Goal: Information Seeking & Learning: Understand process/instructions

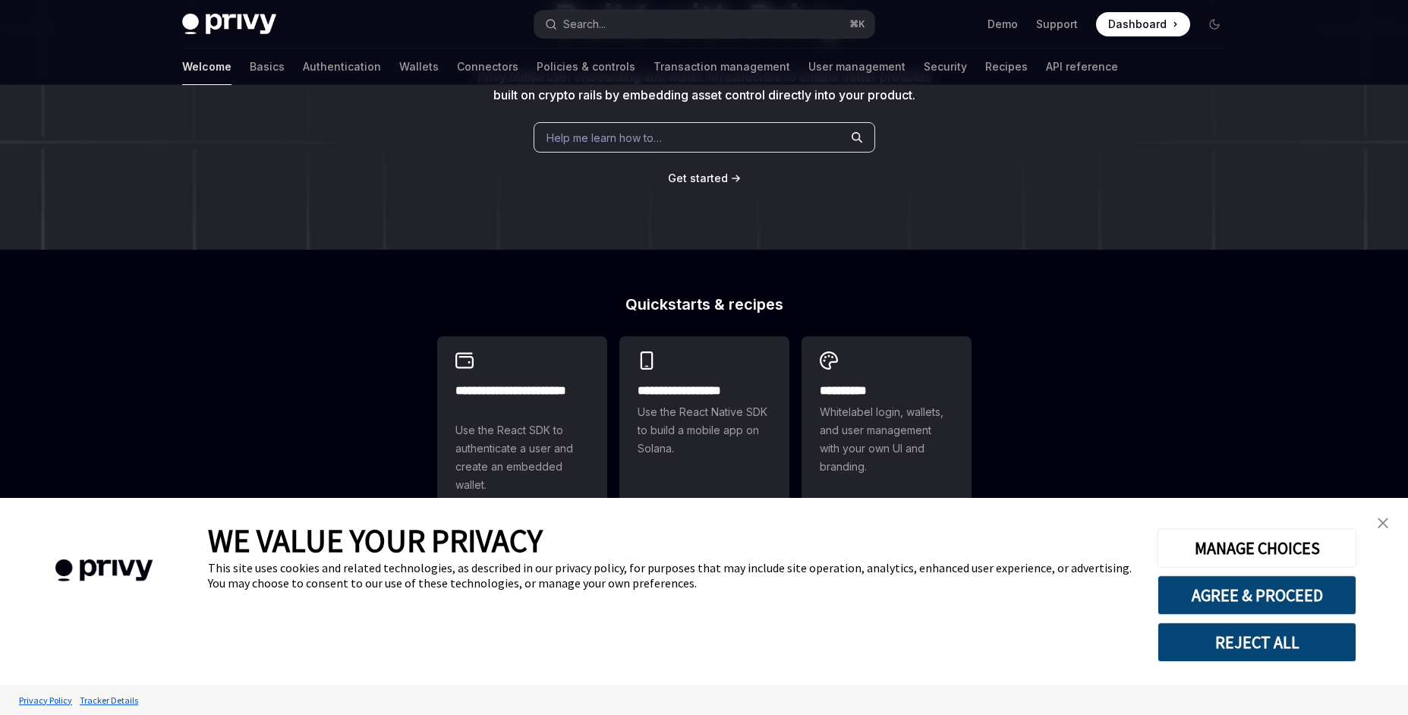
scroll to position [61, 0]
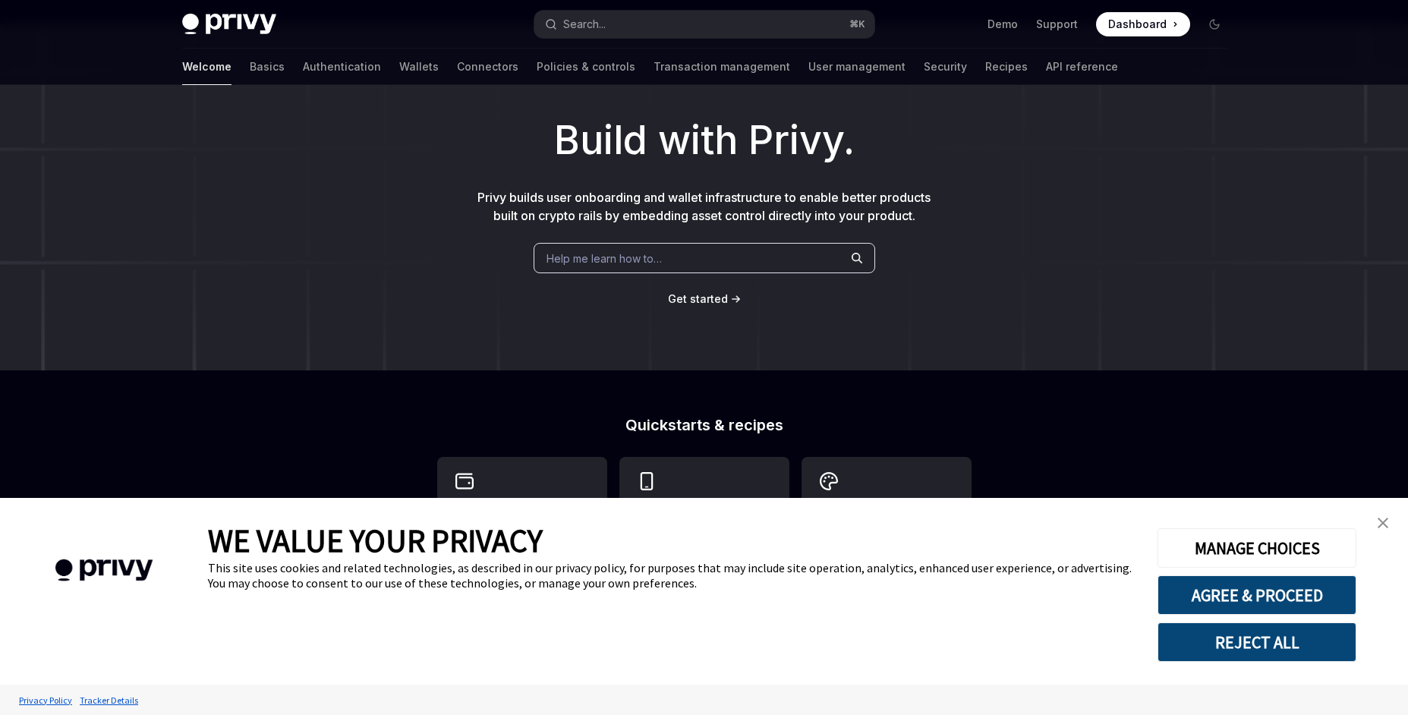
click at [1386, 520] on img "close banner" at bounding box center [1383, 523] width 11 height 11
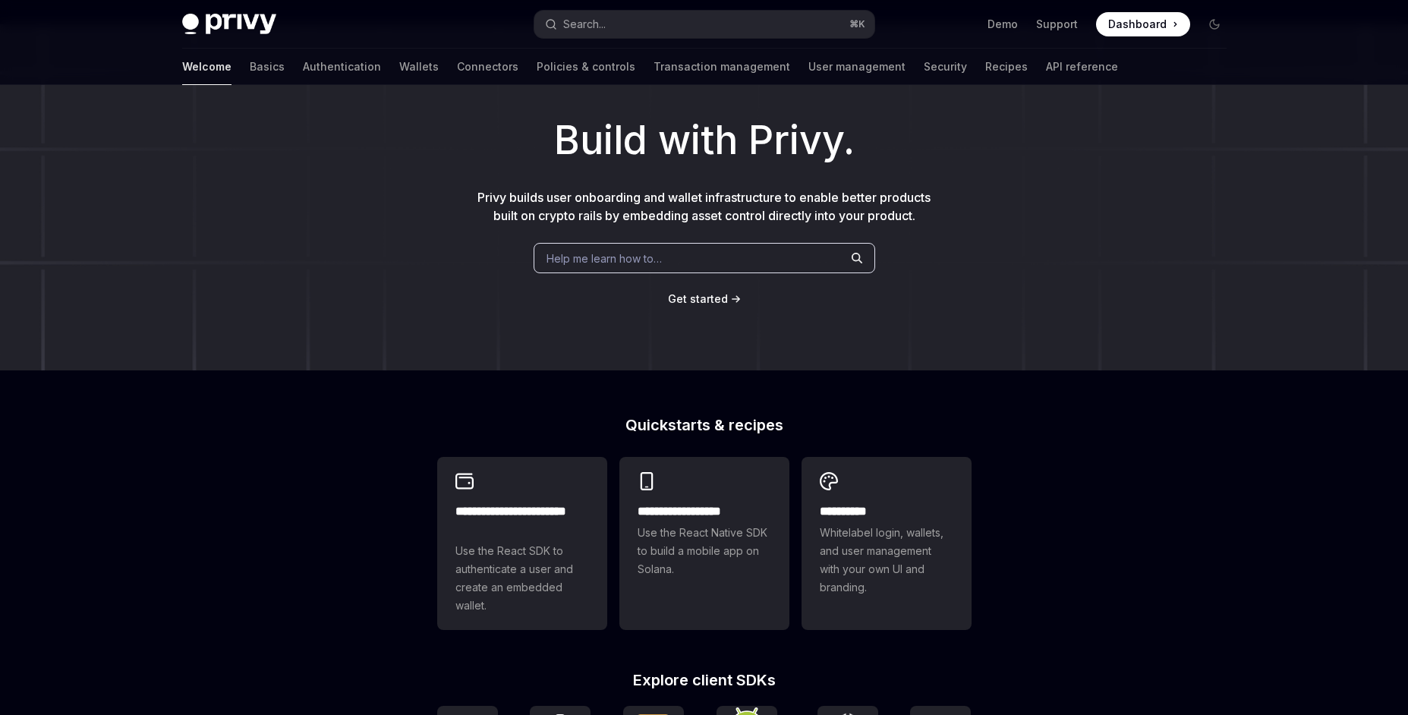
scroll to position [0, 0]
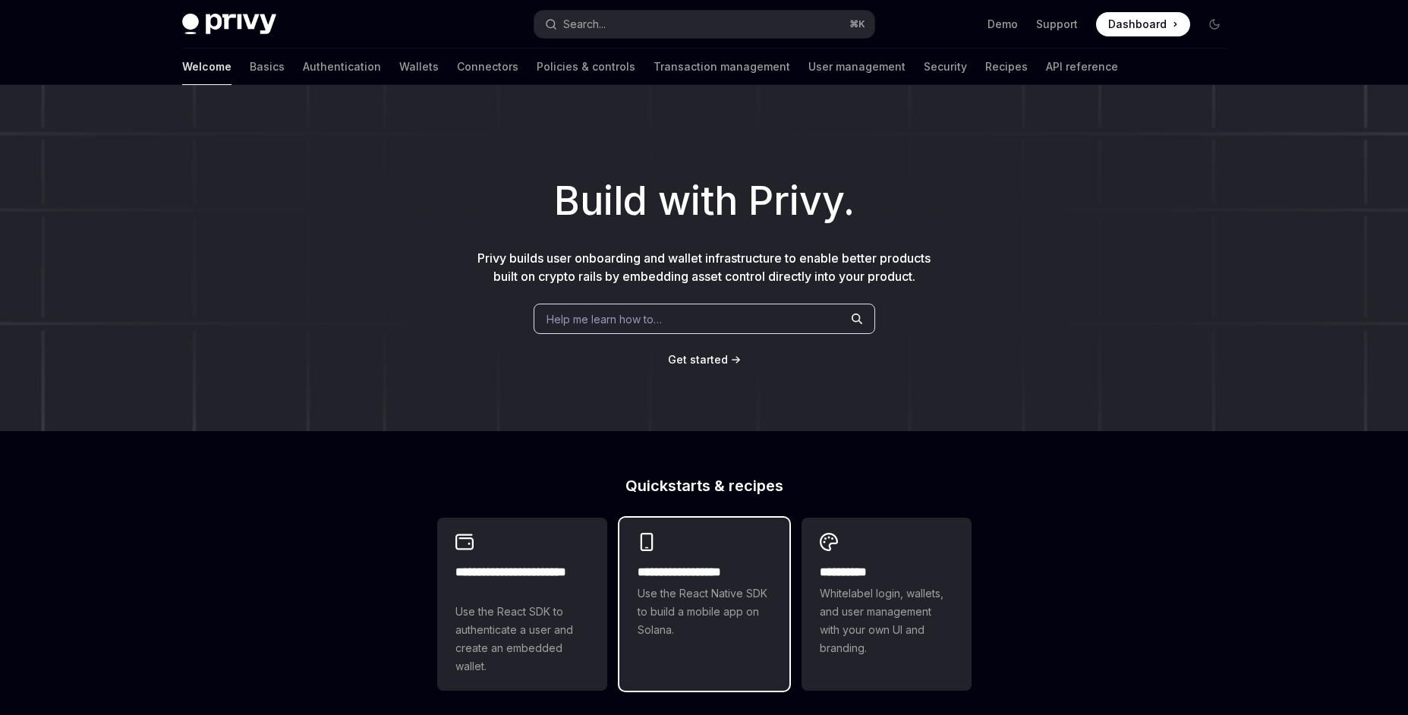
click at [707, 570] on h2 "**********" at bounding box center [705, 572] width 134 height 18
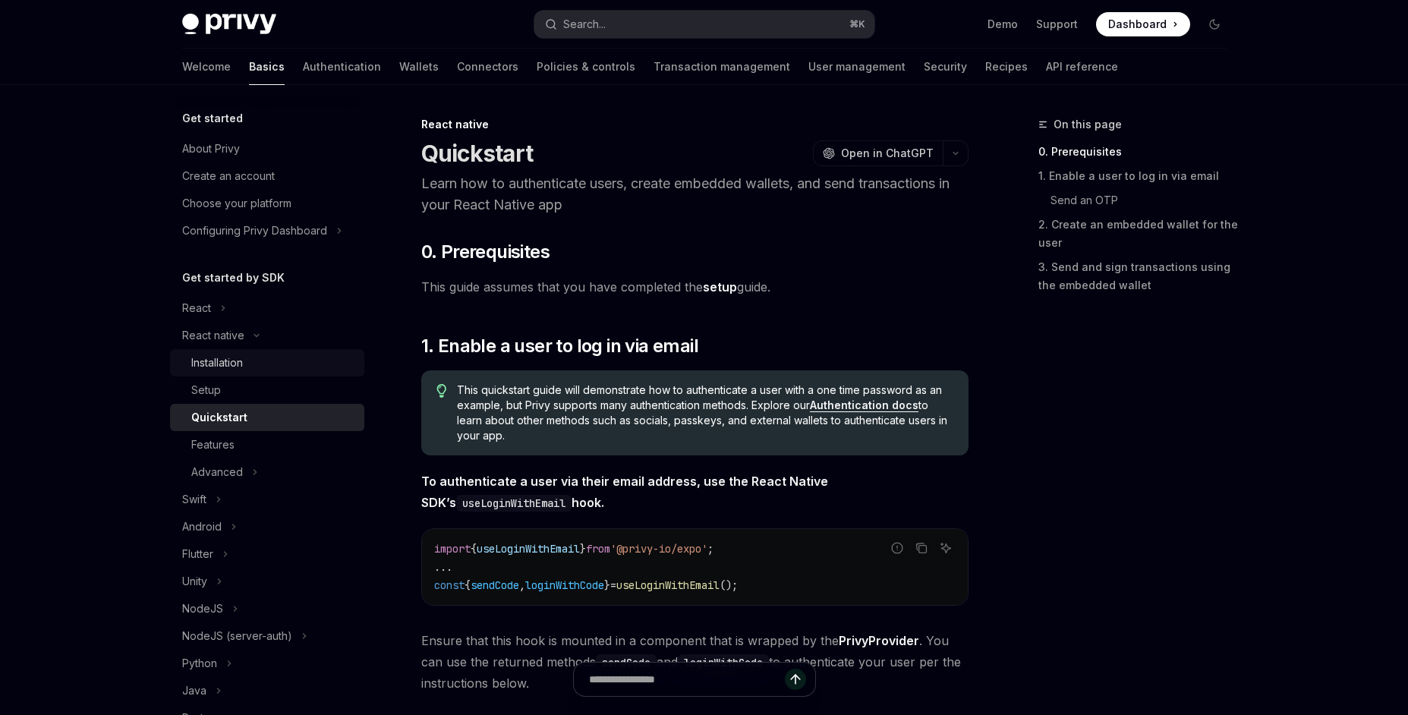
click at [248, 365] on div "Installation" at bounding box center [273, 363] width 164 height 18
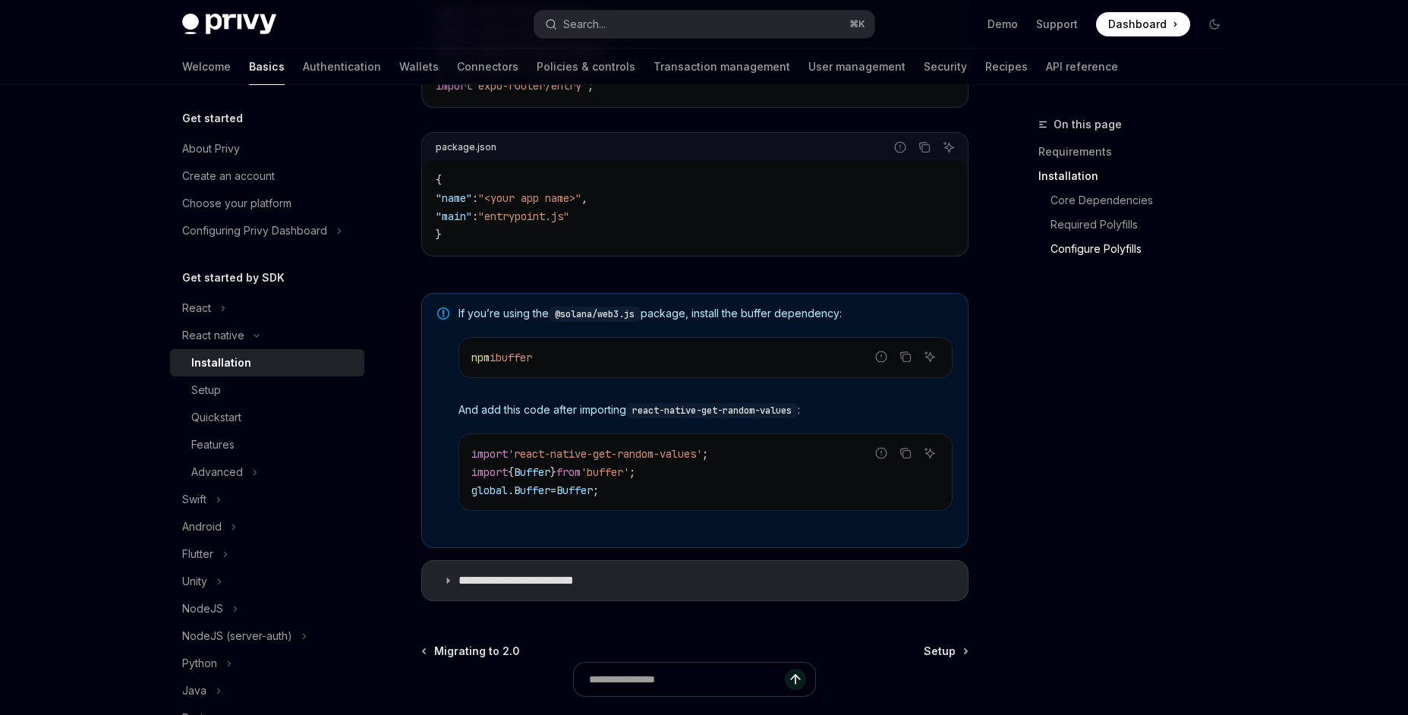
scroll to position [959, 0]
click at [263, 412] on div "Quickstart" at bounding box center [273, 417] width 164 height 18
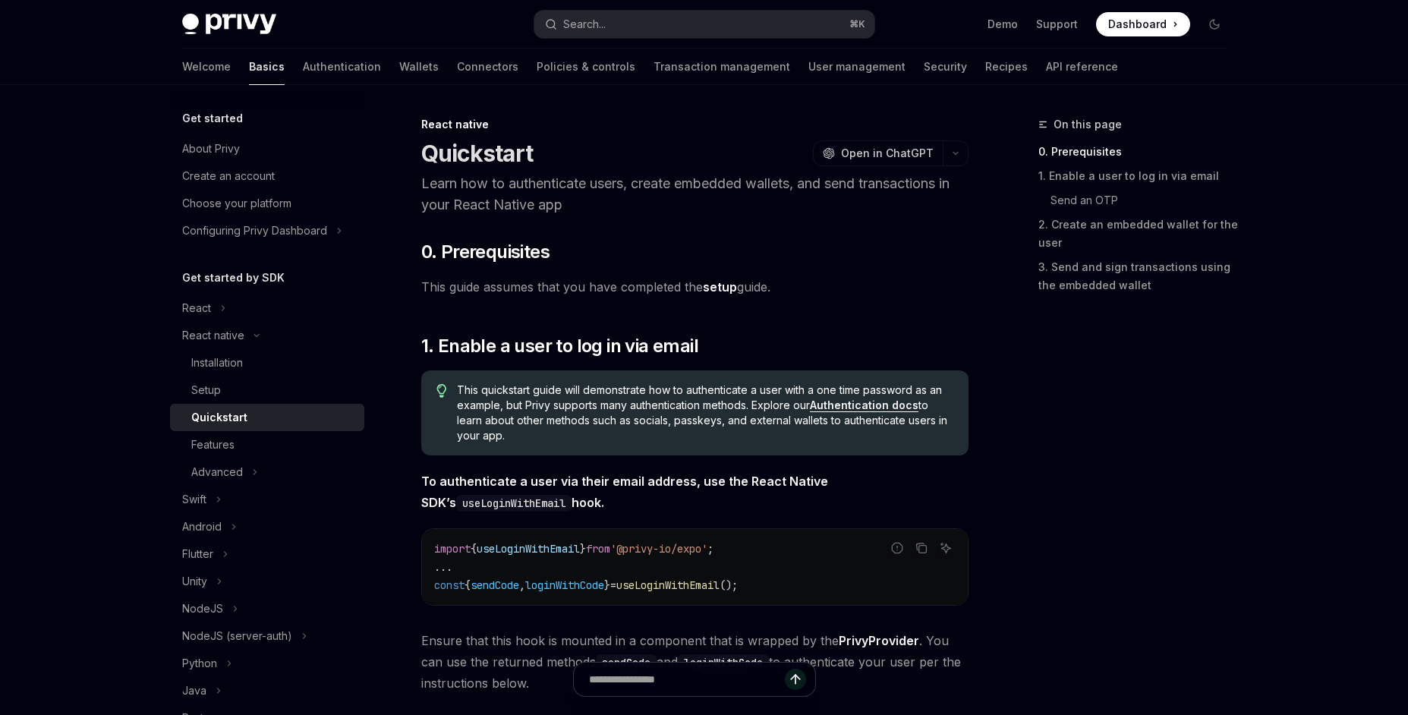
click at [733, 286] on link "setup" at bounding box center [720, 287] width 34 height 16
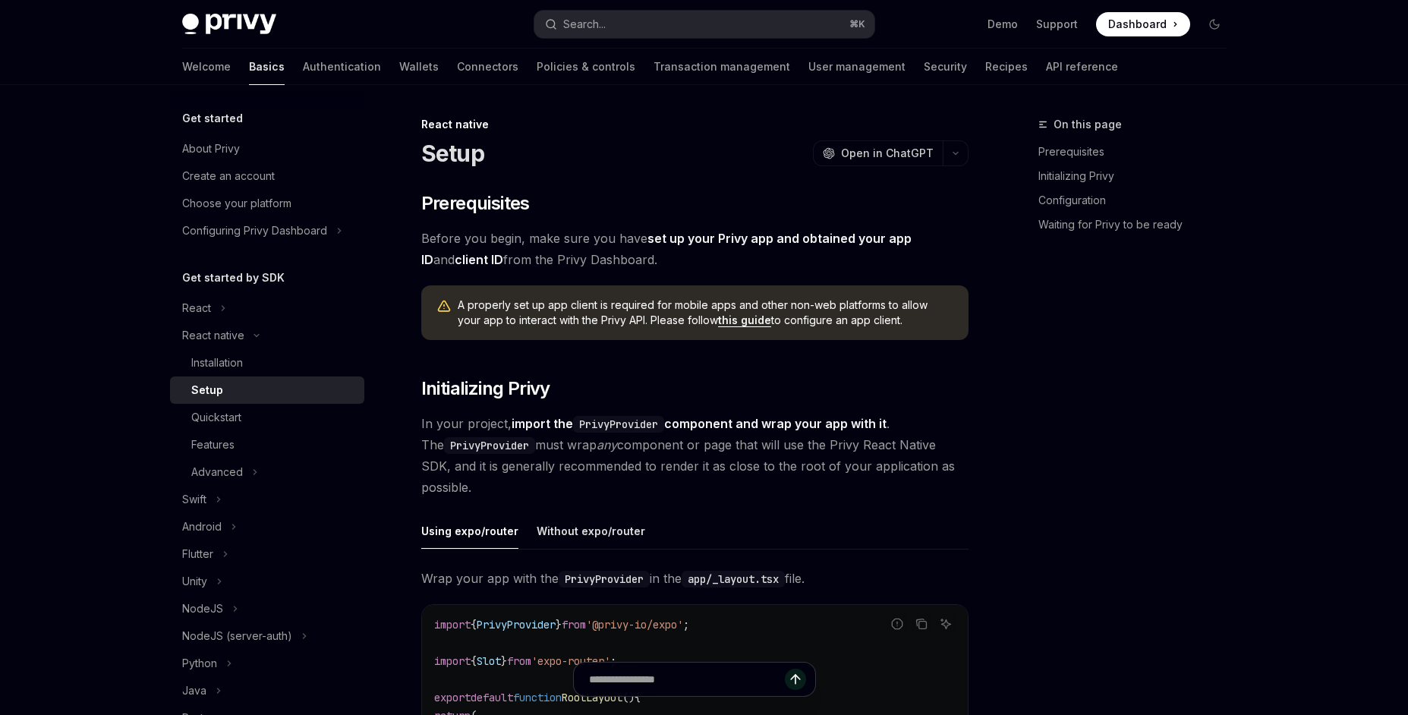
type textarea "*"
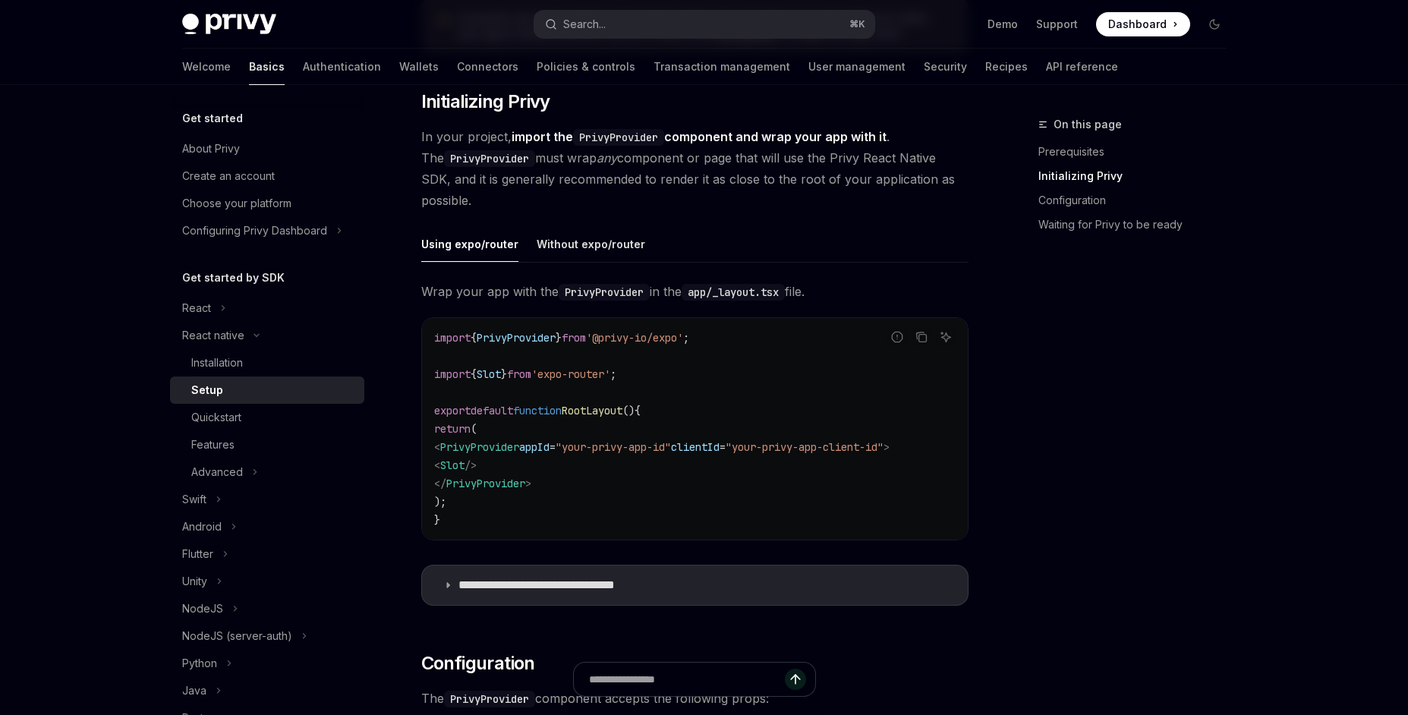
scroll to position [291, 0]
